Goal: Task Accomplishment & Management: Use online tool/utility

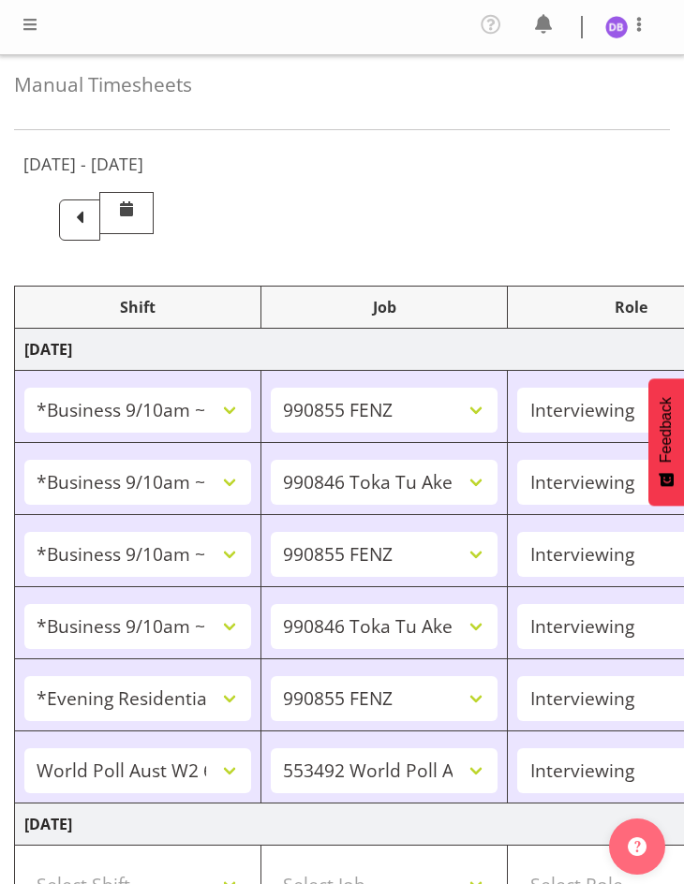
select select "26078"
select select "9636"
select select "47"
select select "26078"
select select "9426"
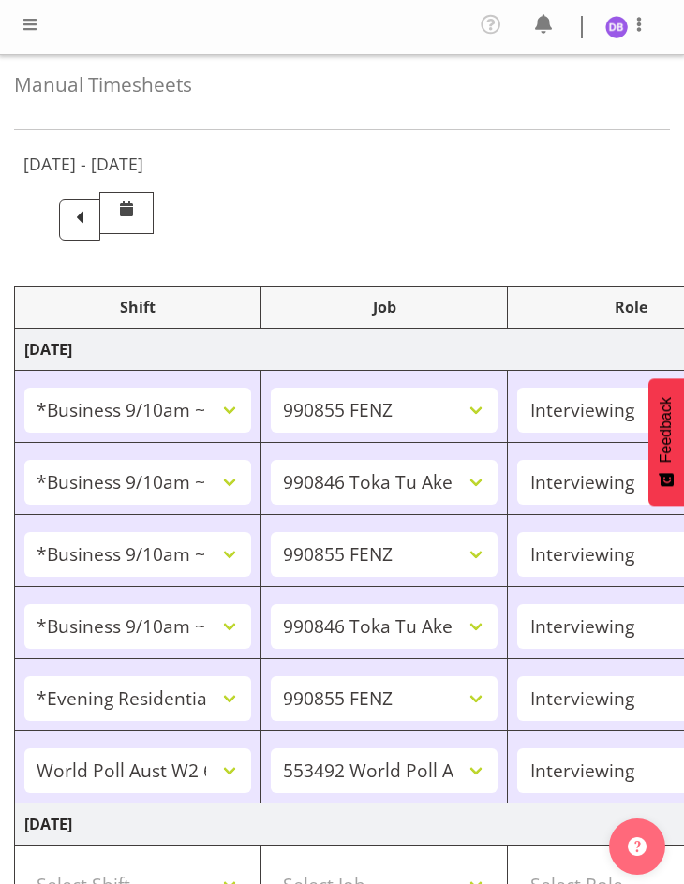
select select "47"
select select "26078"
select select "9636"
select select "47"
select select "26078"
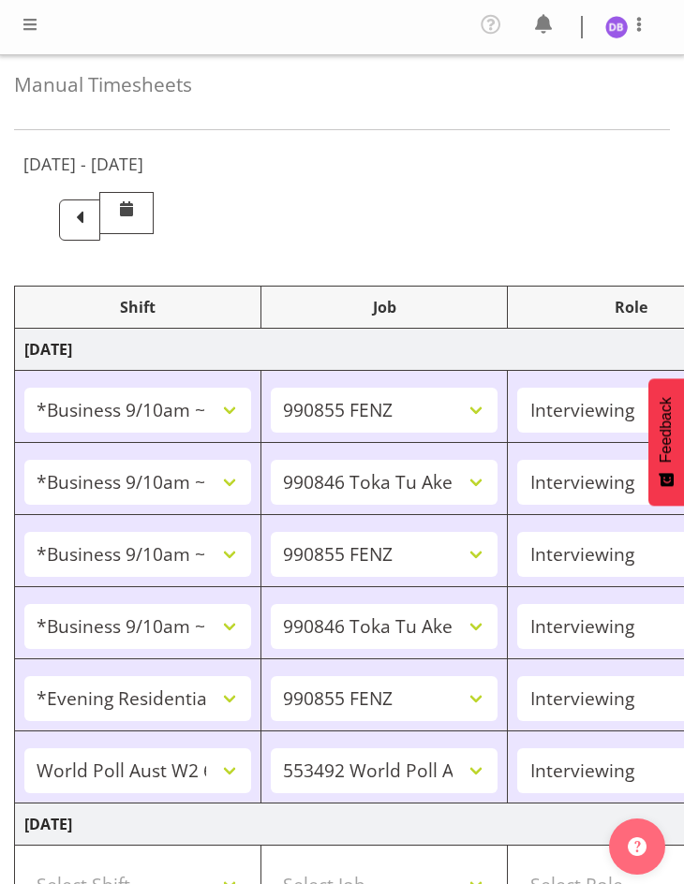
select select "9426"
select select "47"
select select "48116"
select select "9636"
select select "47"
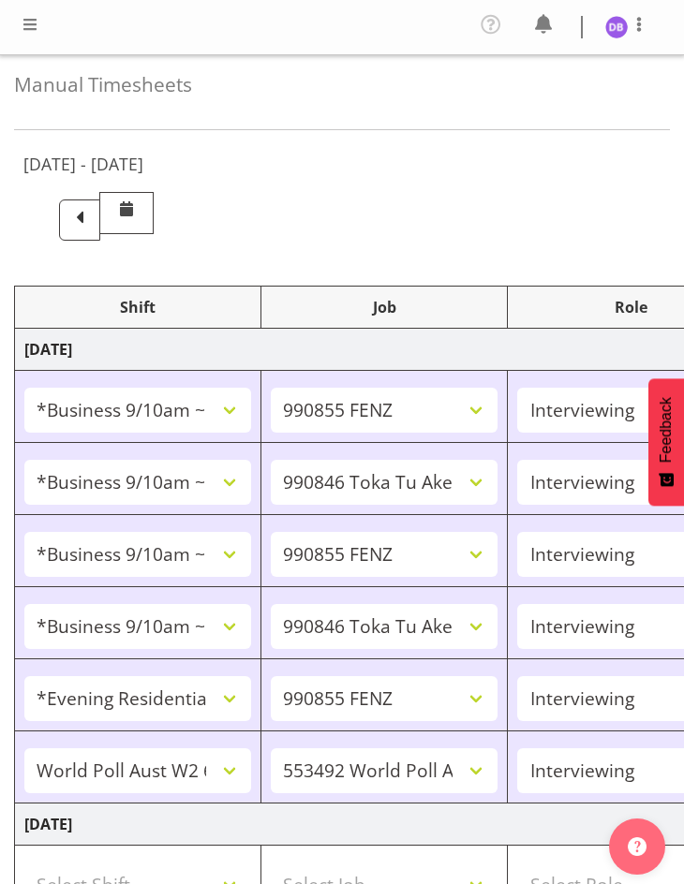
select select "56692"
select select "10499"
select select "47"
select select "26078"
select select "9636"
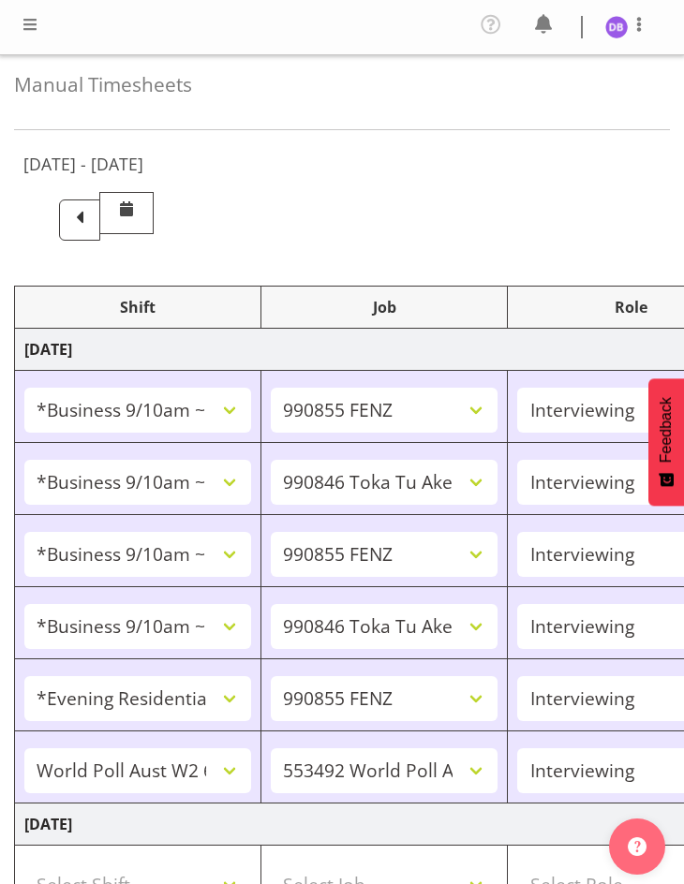
select select "47"
select select "48116"
select select "10574"
select select "48116"
select select "10499"
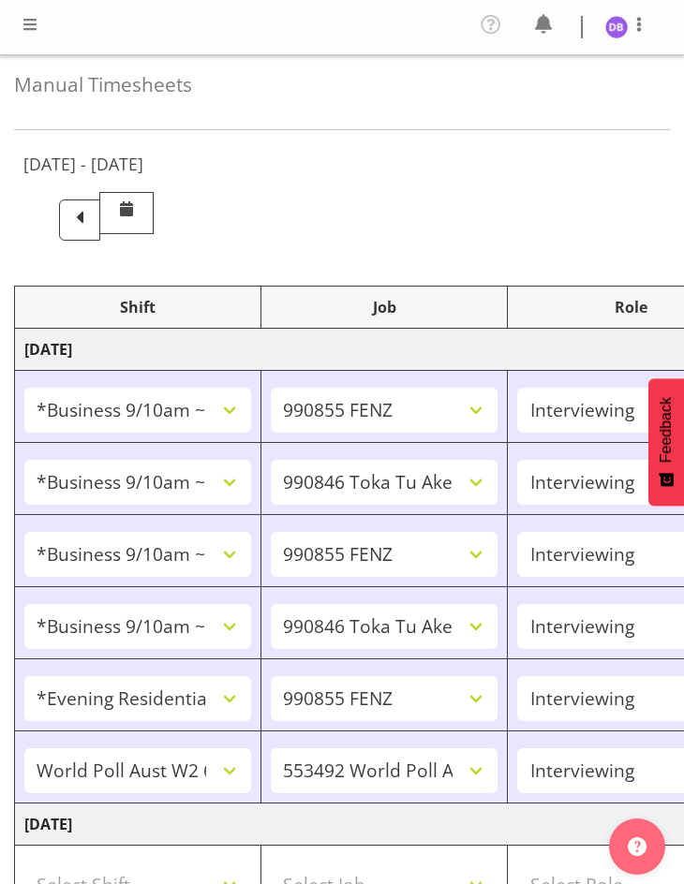
select select "47"
select select "48116"
select select "10499"
select select "47"
select select "26078"
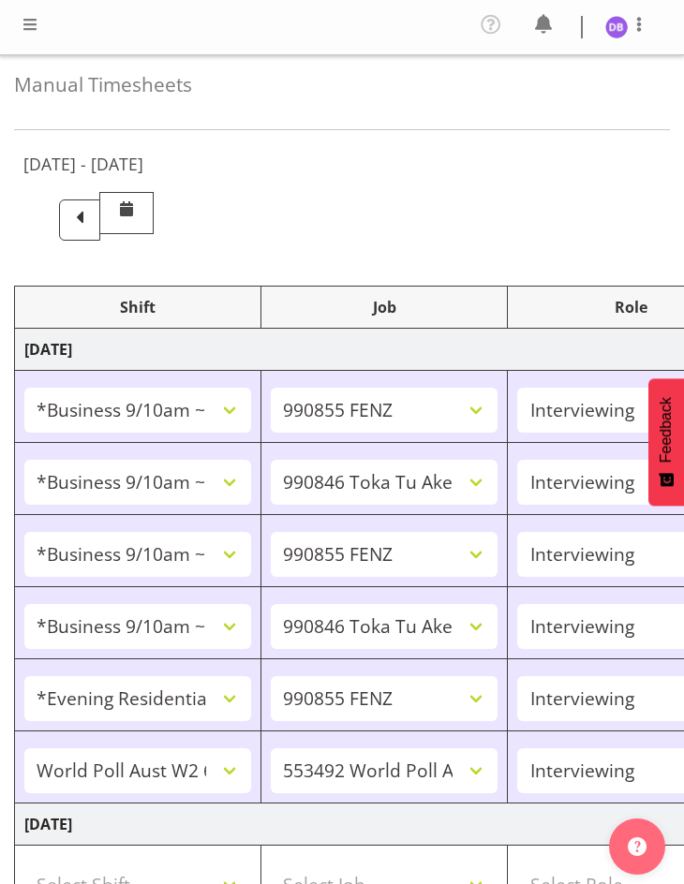
select select "10499"
select select "47"
select select "26078"
select select "9636"
select select "47"
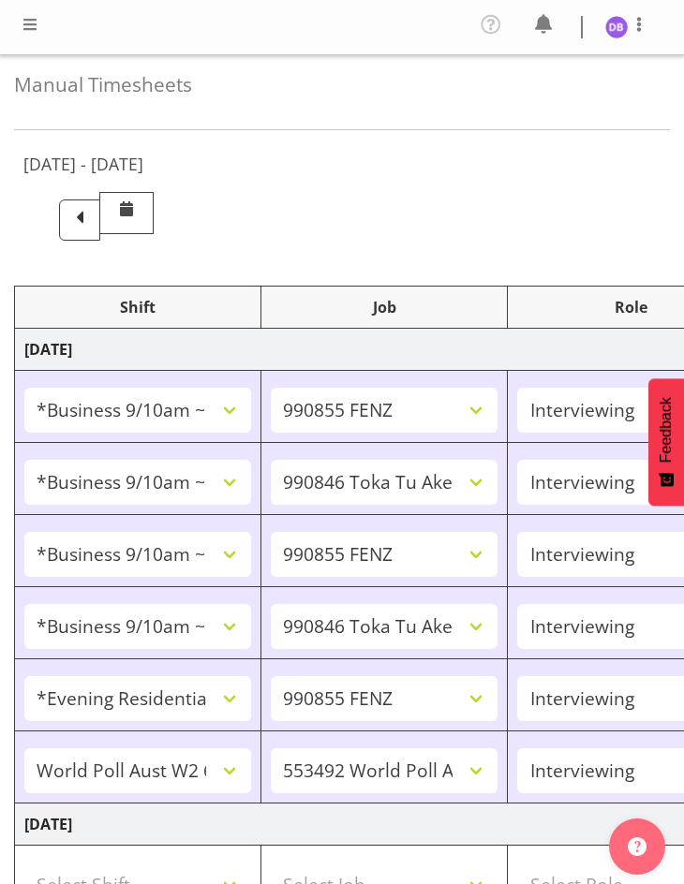
select select "26078"
select select "10499"
select select "47"
select select "26078"
select select "9636"
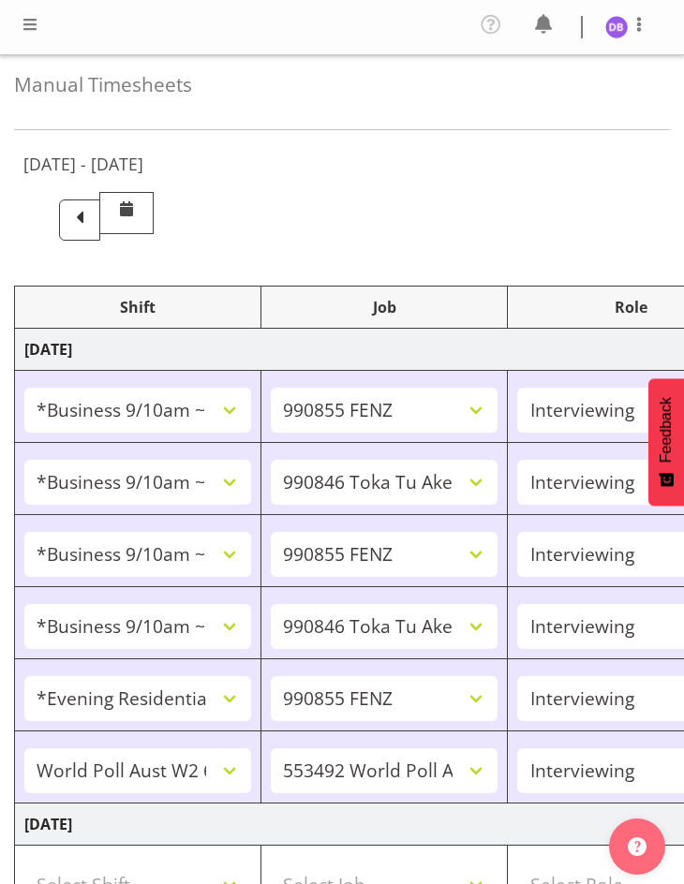
select select "47"
select select "26078"
select select "10574"
select select "47"
select select "26078"
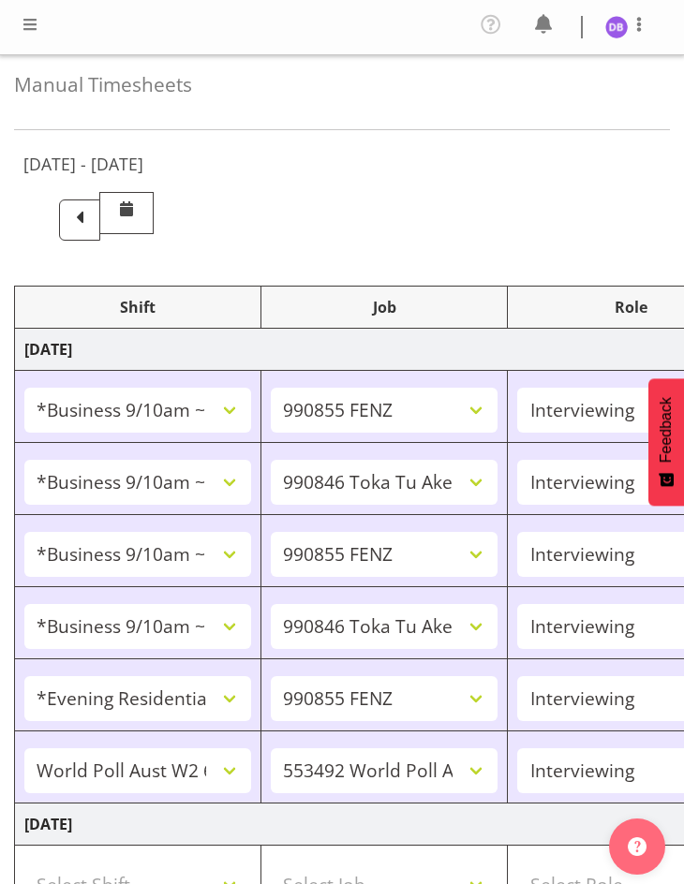
select select "9636"
select select "47"
select select "48116"
select select "10499"
select select "47"
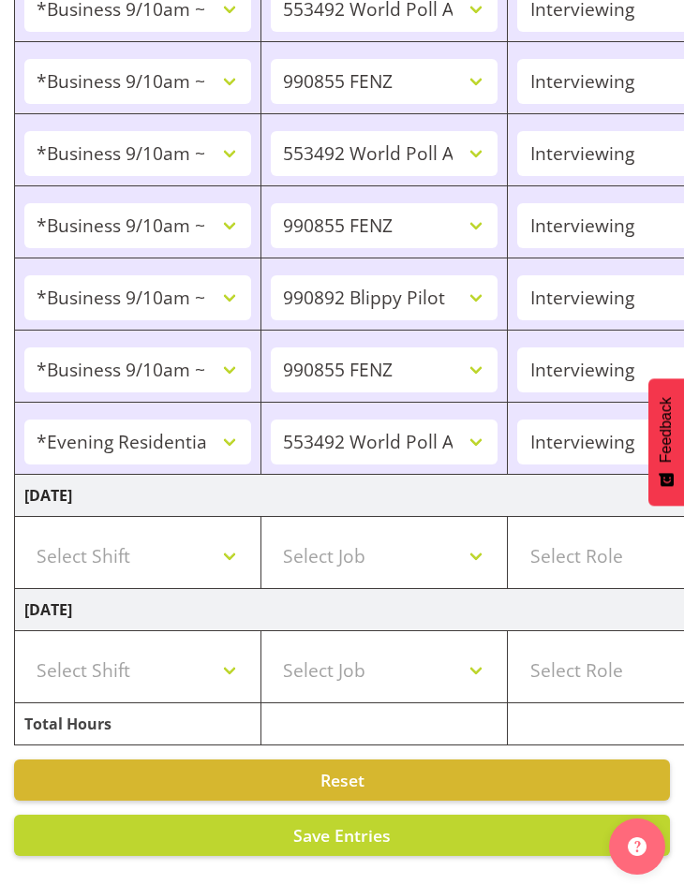
scroll to position [0, 641]
